Goal: Task Accomplishment & Management: Manage account settings

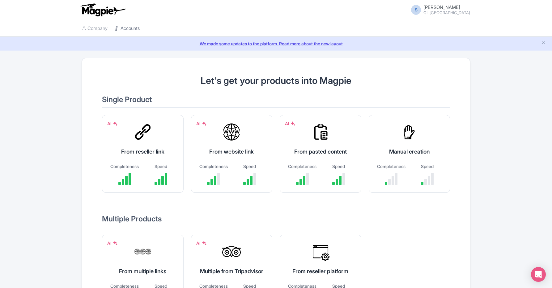
click at [132, 28] on link "Accounts" at bounding box center [127, 28] width 25 height 17
click at [121, 27] on link "Accounts" at bounding box center [127, 28] width 25 height 17
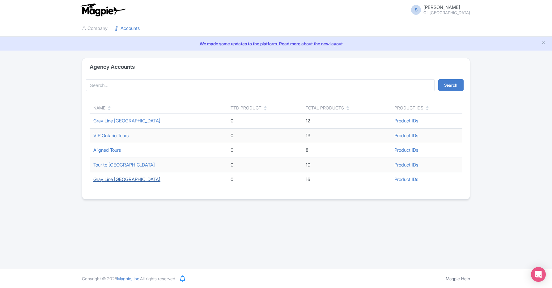
click at [122, 182] on link "Gray Line [GEOGRAPHIC_DATA]" at bounding box center [126, 180] width 67 height 6
click at [115, 182] on link "Gray Line [GEOGRAPHIC_DATA]" at bounding box center [126, 180] width 67 height 6
click at [116, 177] on link "Gray Line [GEOGRAPHIC_DATA]" at bounding box center [126, 180] width 67 height 6
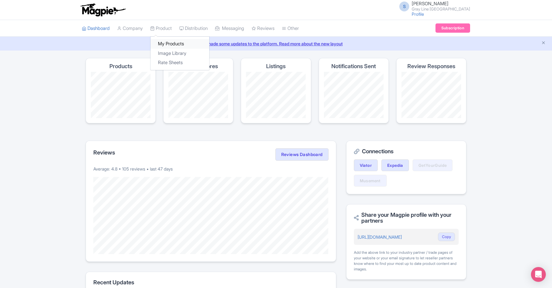
click at [167, 41] on link "My Products" at bounding box center [179, 44] width 59 height 10
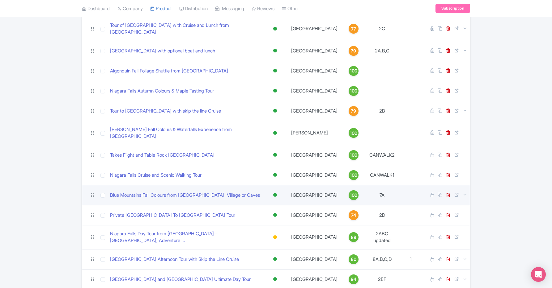
scroll to position [77, 0]
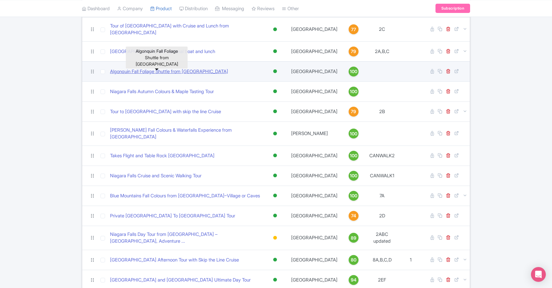
click at [174, 68] on link "Algonquin Fall Foliage Shuttle from [GEOGRAPHIC_DATA]" at bounding box center [169, 71] width 118 height 7
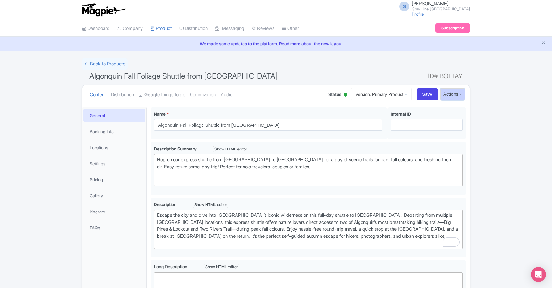
click at [461, 98] on button "Actions" at bounding box center [452, 94] width 24 height 11
click at [373, 110] on link "Customer View" at bounding box center [370, 112] width 59 height 10
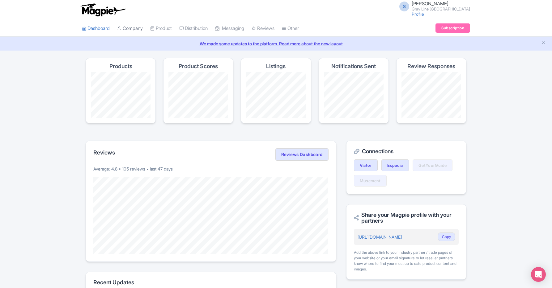
click at [142, 26] on link "Company" at bounding box center [130, 28] width 26 height 17
click at [156, 25] on link "Product" at bounding box center [161, 28] width 22 height 17
click at [179, 47] on link "My Products" at bounding box center [179, 44] width 59 height 10
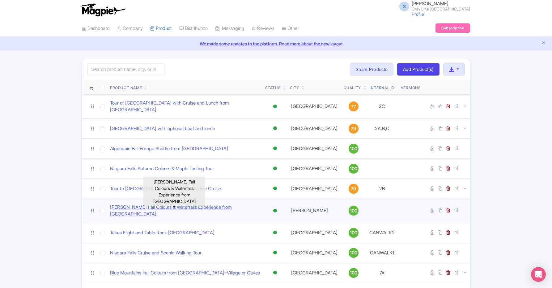
click at [201, 204] on link "[PERSON_NAME] Fall Colours & Waterfalls Experience from [GEOGRAPHIC_DATA]" at bounding box center [185, 211] width 150 height 14
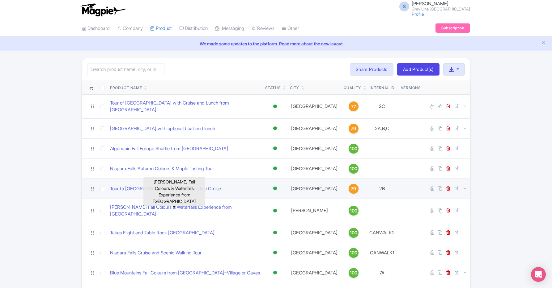
click at [225, 188] on div "Tour to [GEOGRAPHIC_DATA] with skip the line Cruise" at bounding box center [185, 189] width 150 height 7
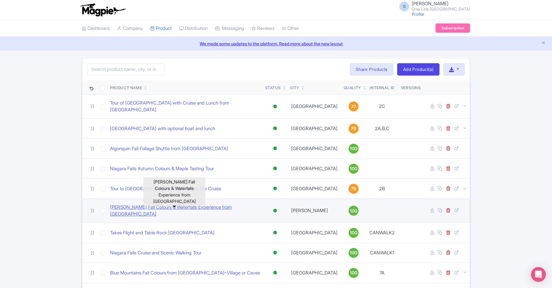
click at [195, 206] on link "[PERSON_NAME] Fall Colours & Waterfalls Experience from [GEOGRAPHIC_DATA]" at bounding box center [185, 211] width 150 height 14
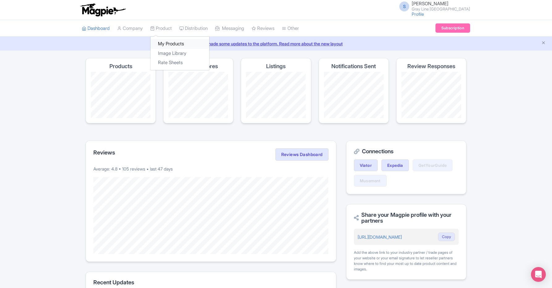
click at [166, 46] on link "My Products" at bounding box center [179, 44] width 59 height 10
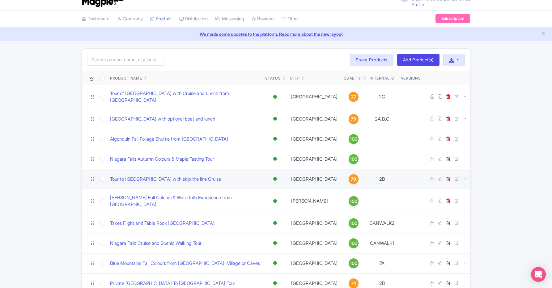
scroll to position [20, 0]
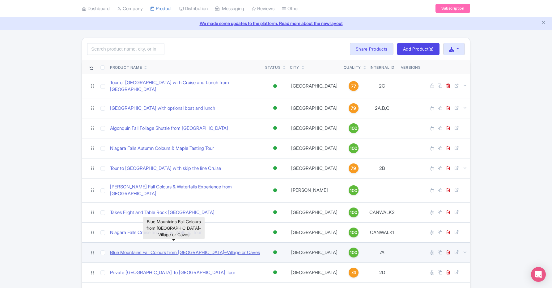
click at [200, 250] on link "Blue Mountains Fall Colours from [GEOGRAPHIC_DATA]–Village or Caves" at bounding box center [185, 253] width 150 height 7
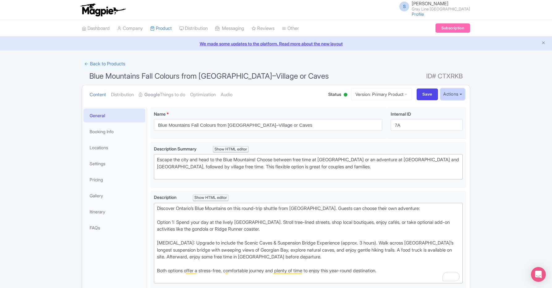
click at [446, 89] on button "Actions" at bounding box center [452, 94] width 24 height 11
click at [377, 109] on link "Customer View" at bounding box center [370, 112] width 59 height 10
click at [166, 41] on link "My Products" at bounding box center [179, 44] width 59 height 10
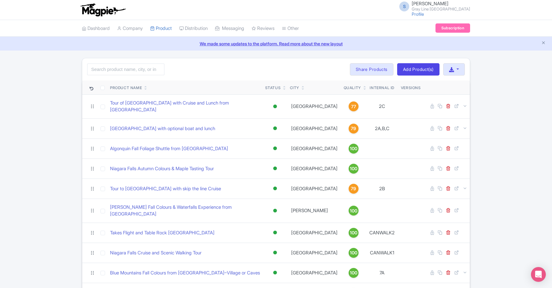
scroll to position [1, 0]
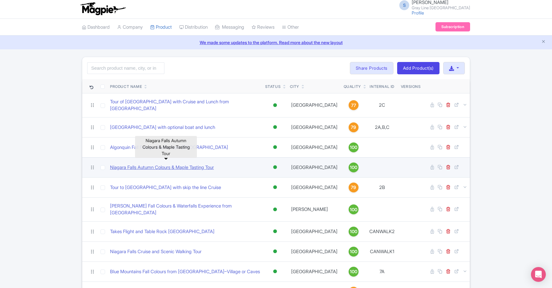
click at [202, 164] on link "Niagara Falls Autumn Colours & Maple Tasting Tour" at bounding box center [162, 167] width 104 height 7
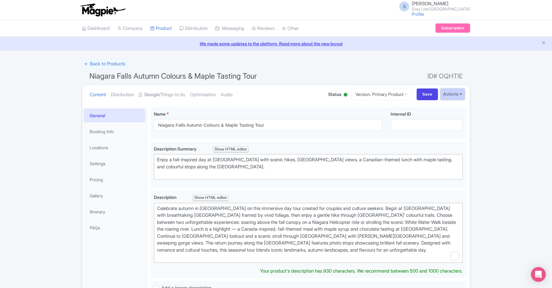
click at [448, 96] on button "Actions" at bounding box center [452, 94] width 24 height 11
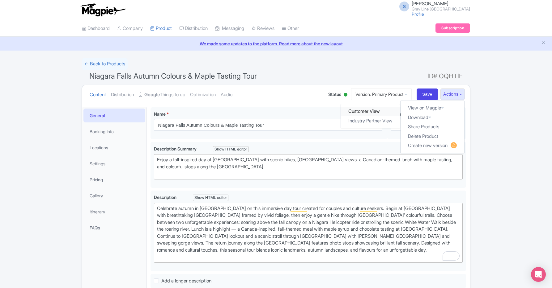
click at [359, 110] on link "Customer View" at bounding box center [370, 112] width 59 height 10
